Goal: Information Seeking & Learning: Learn about a topic

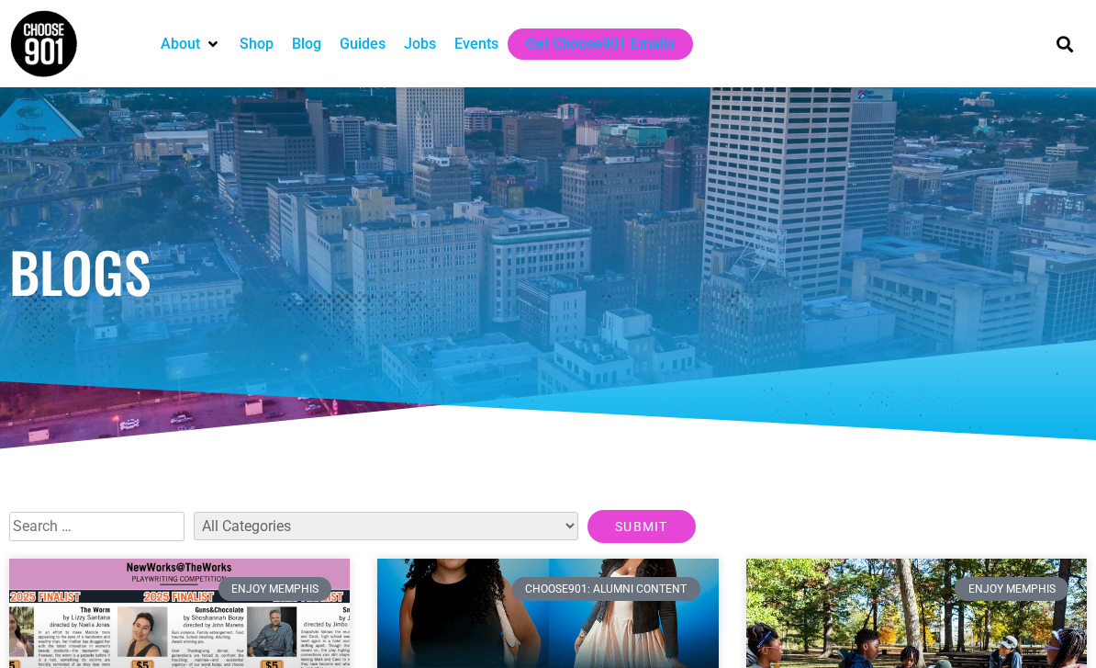
click at [320, 49] on div "Blog" at bounding box center [306, 44] width 29 height 22
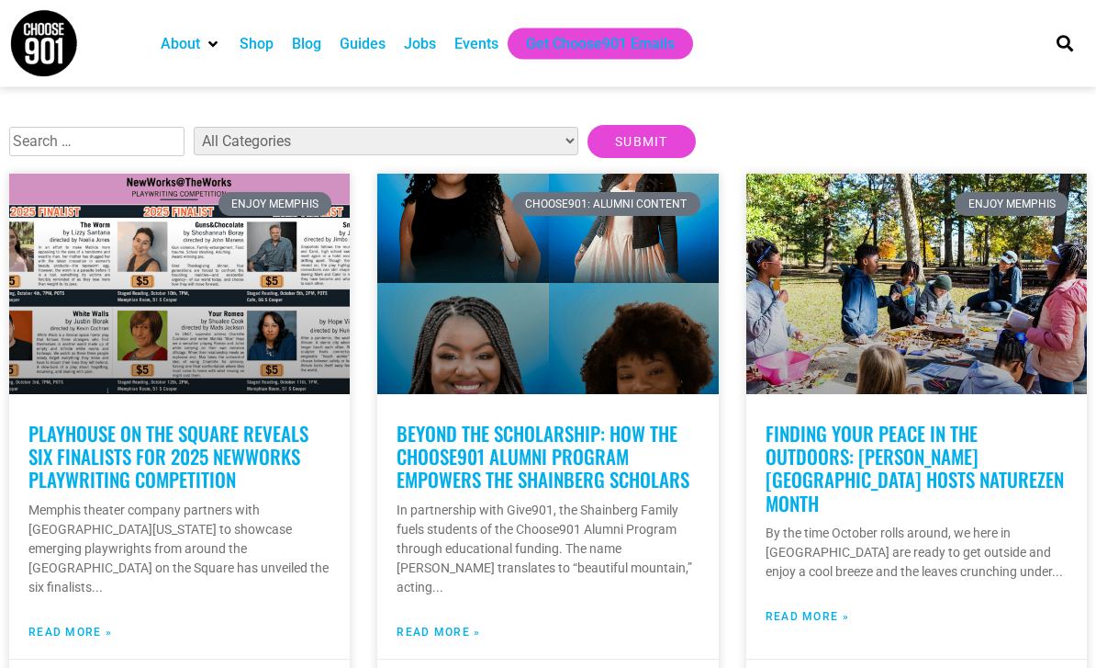
scroll to position [500, 0]
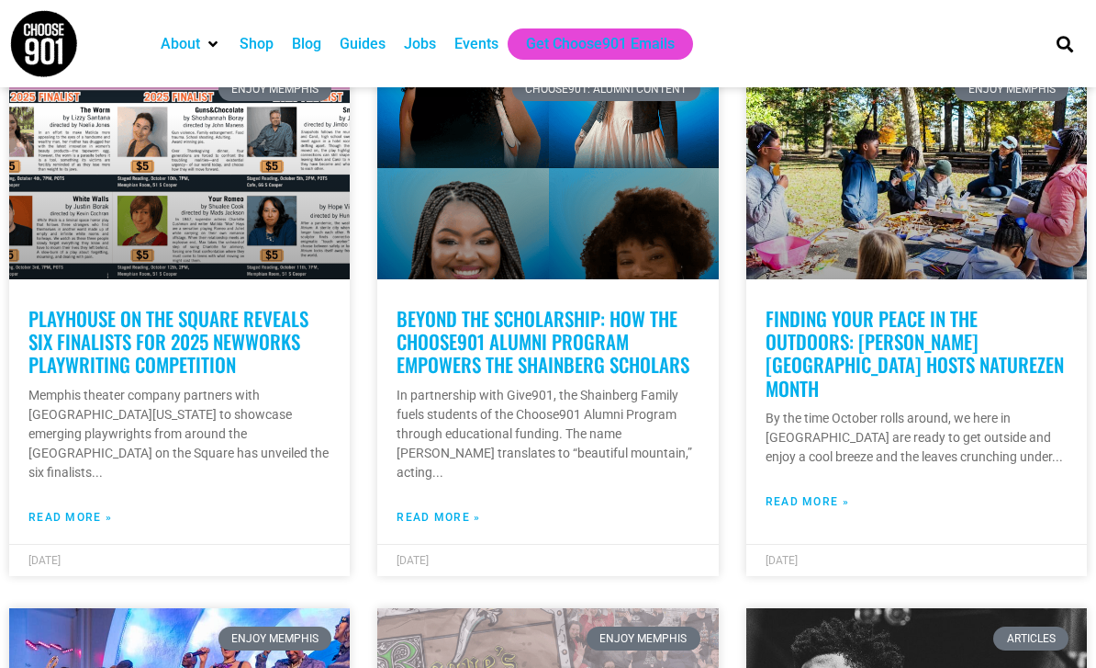
click at [962, 326] on link "Finding your peace in the outdoors: [PERSON_NAME][GEOGRAPHIC_DATA] hosts Nature…" at bounding box center [915, 353] width 298 height 98
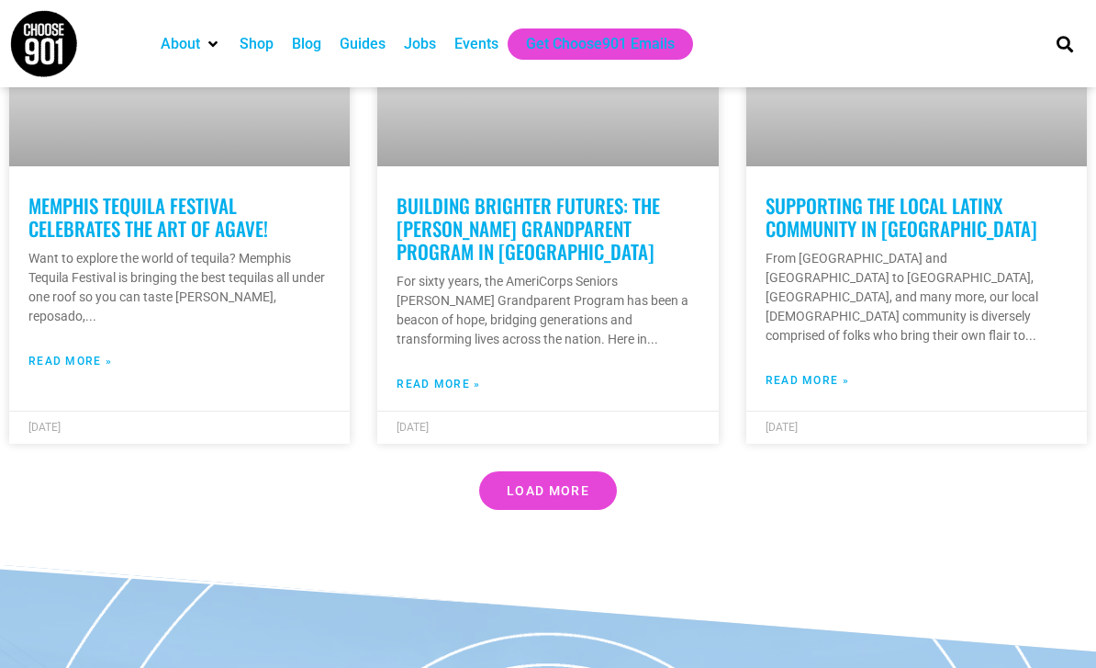
scroll to position [5424, 0]
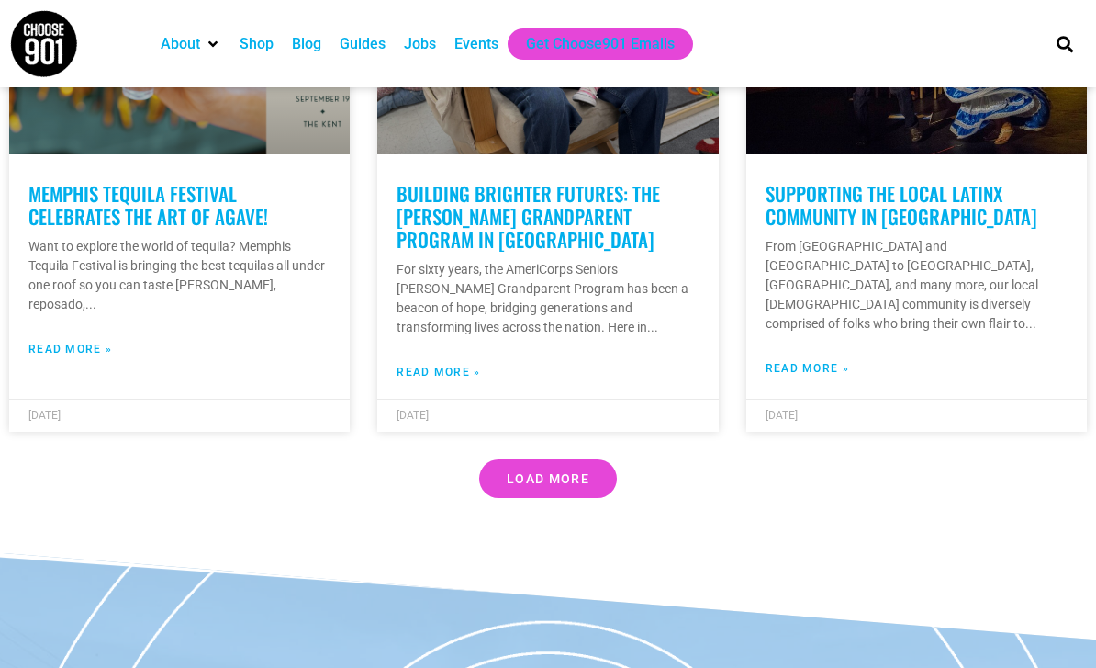
click at [85, 193] on link "Memphis Tequila Festival celebrates the art of Agave!" at bounding box center [148, 204] width 240 height 51
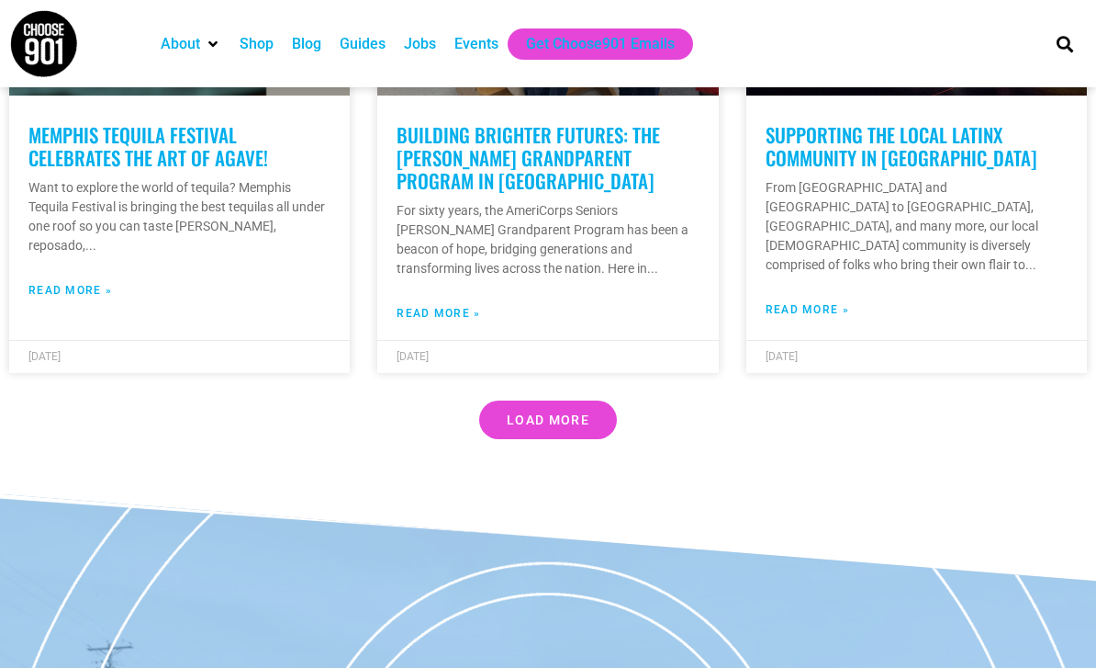
click at [822, 152] on link "Supporting the Local Latinx Community in [GEOGRAPHIC_DATA]" at bounding box center [902, 145] width 272 height 51
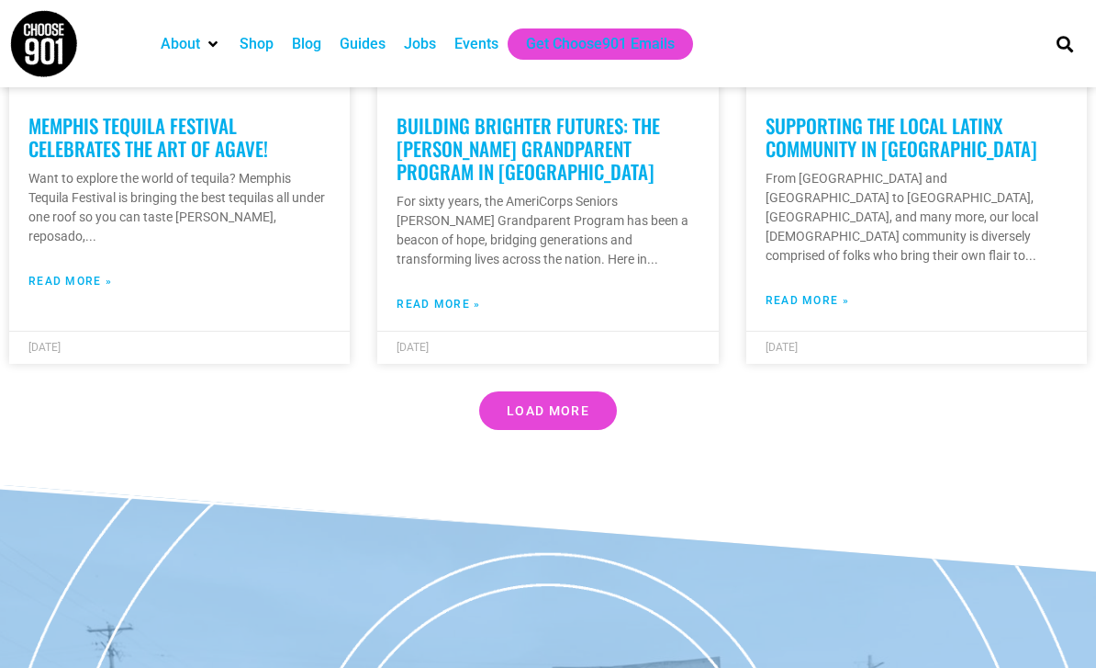
scroll to position [5490, 0]
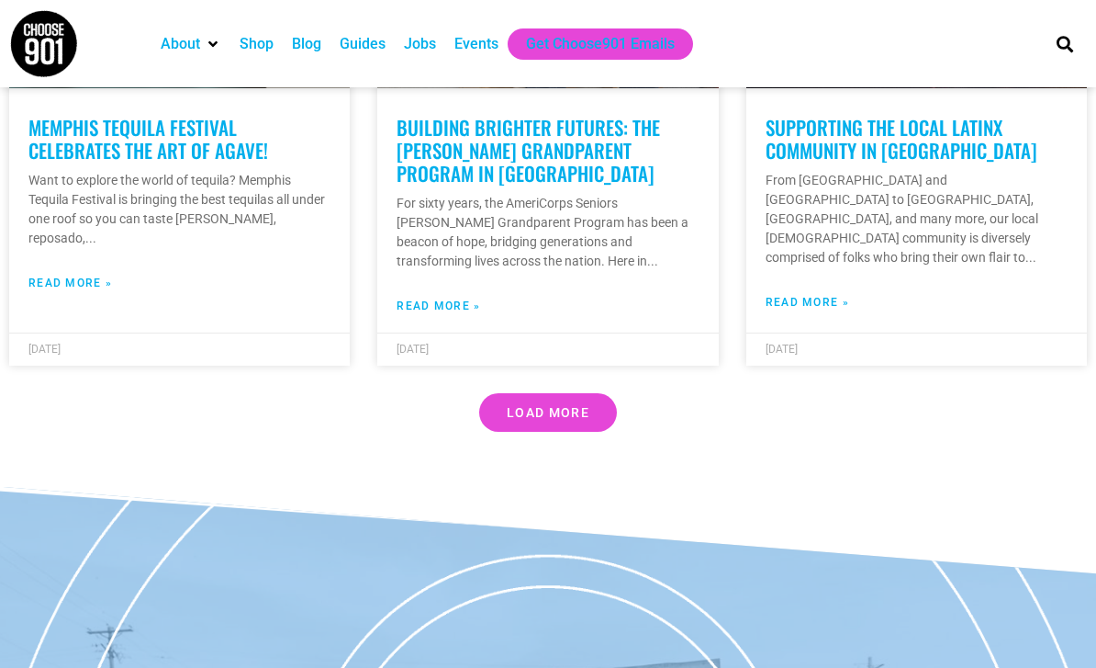
click at [511, 406] on span "Load More" at bounding box center [548, 412] width 83 height 13
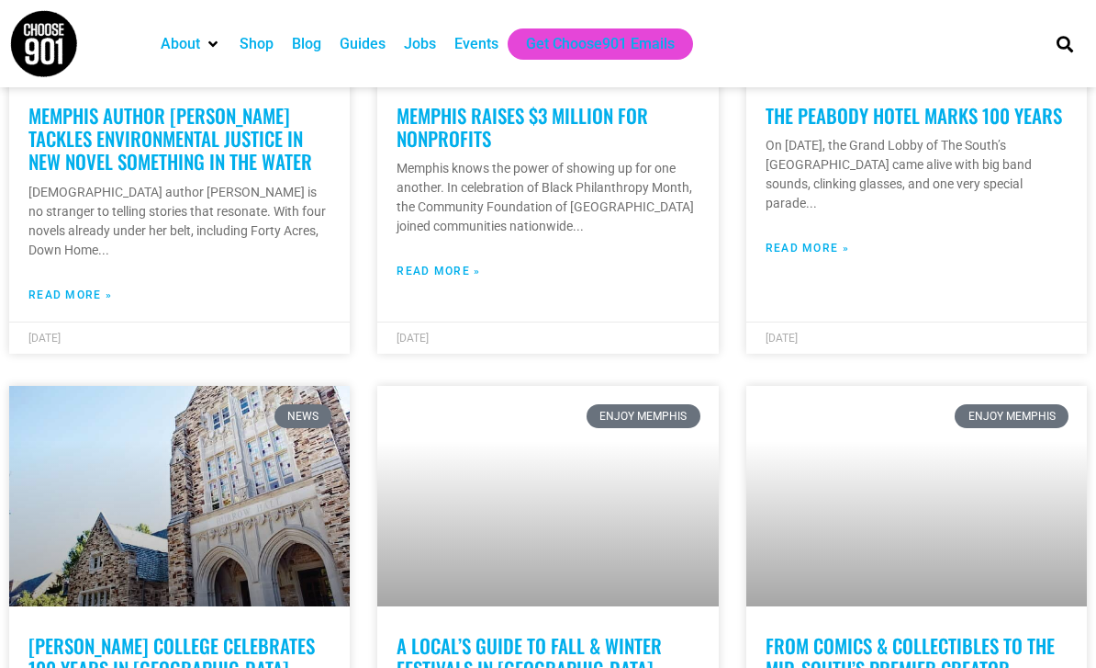
scroll to position [7502, 0]
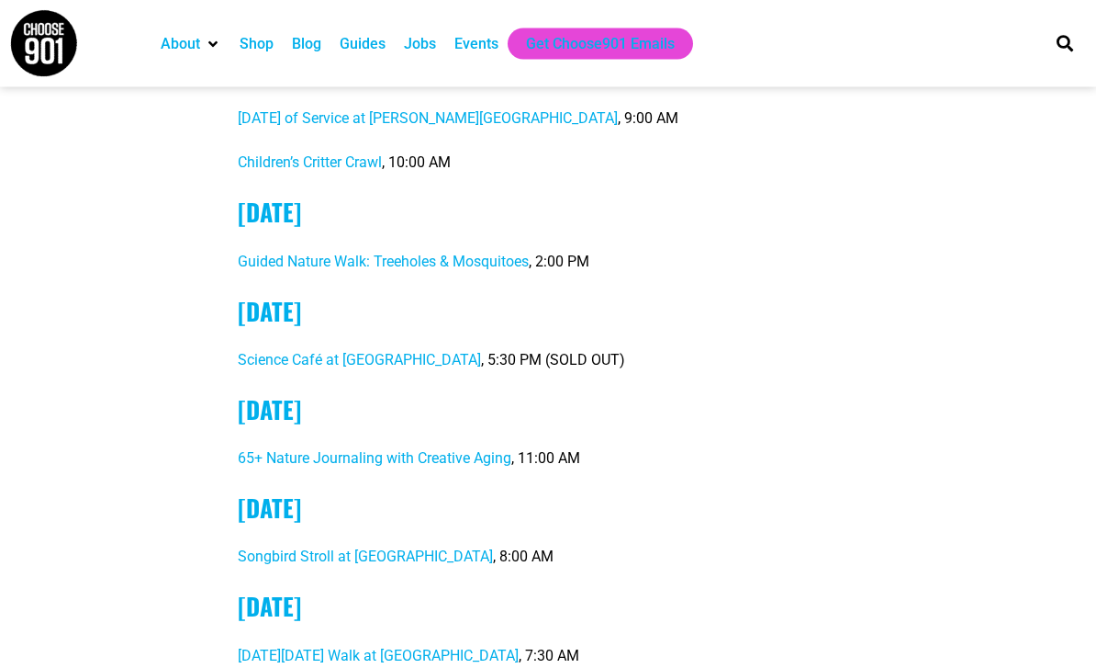
scroll to position [4345, 0]
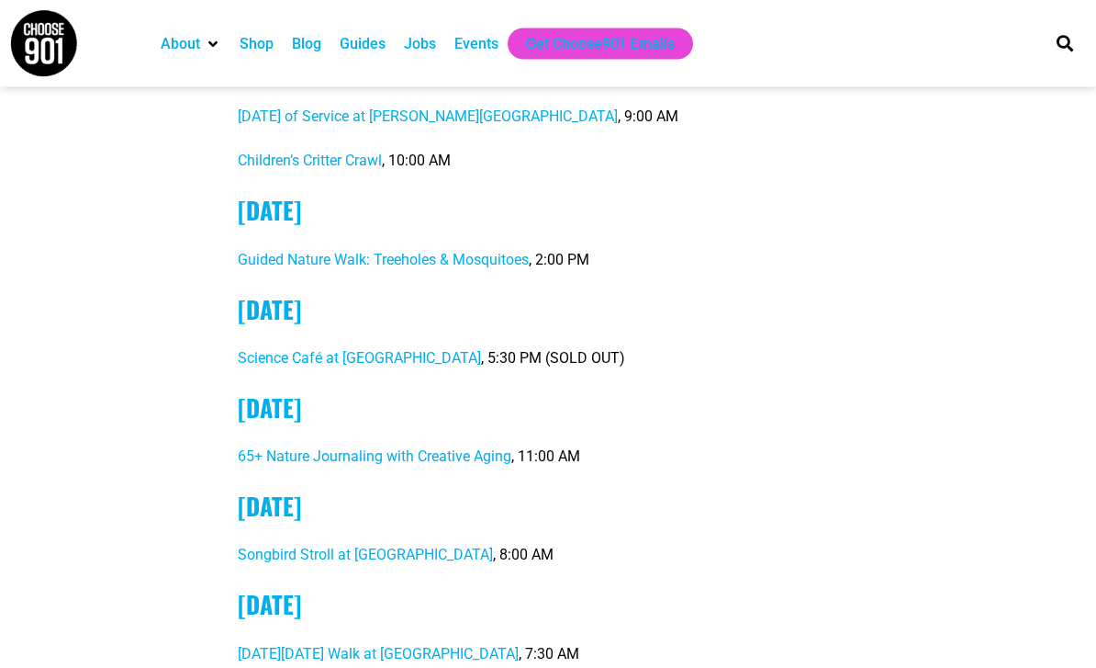
click at [259, 252] on span "Guided Nature Walk: Treeholes & Mosquitoes" at bounding box center [383, 260] width 291 height 17
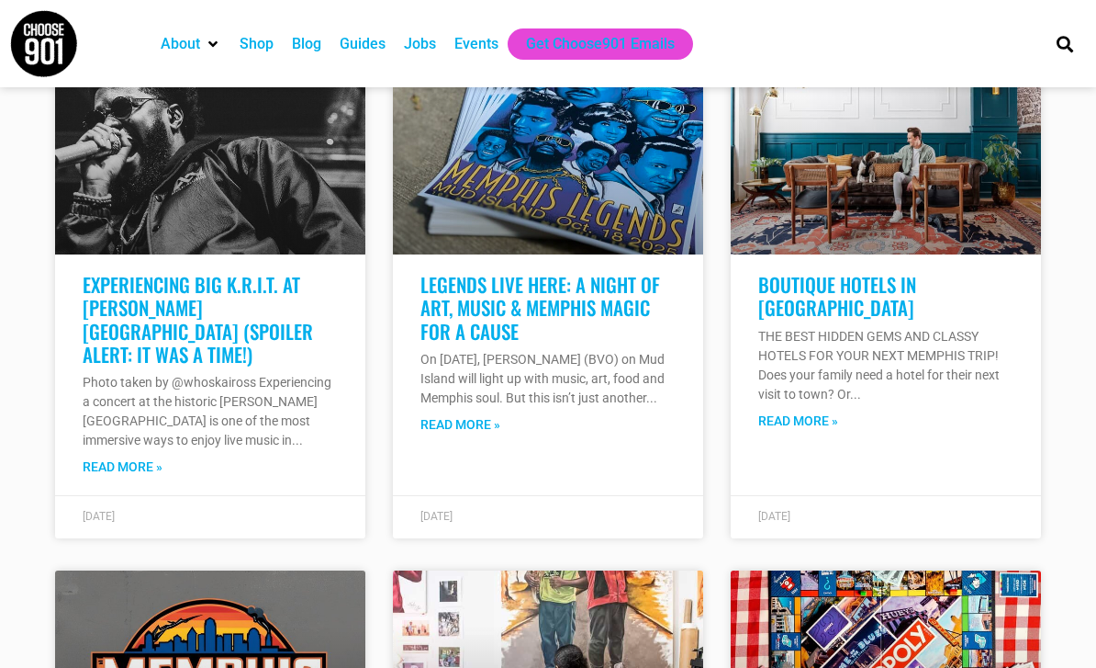
scroll to position [1951, 0]
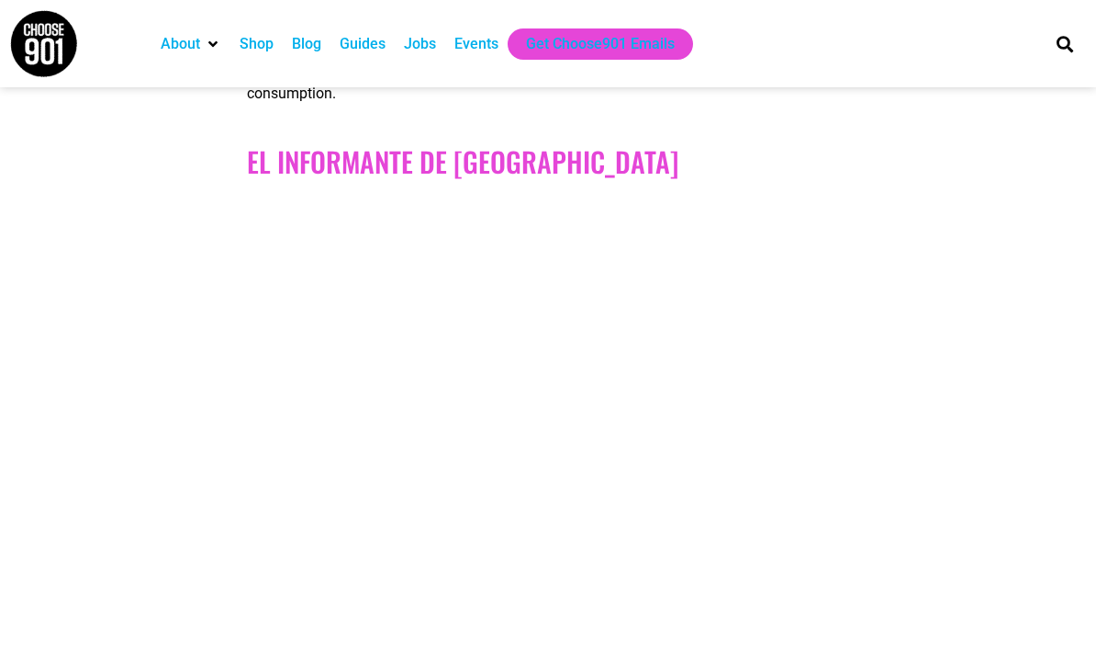
scroll to position [11255, 0]
